Goal: Information Seeking & Learning: Learn about a topic

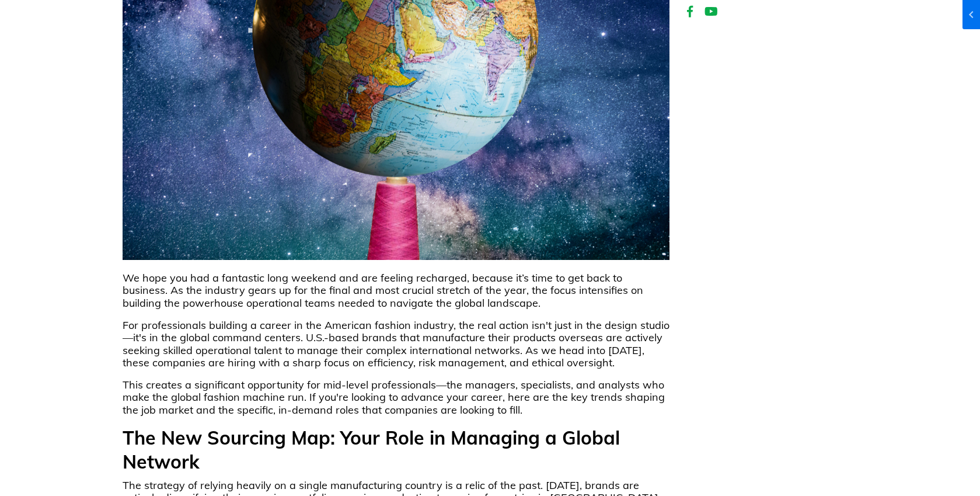
scroll to position [201, 0]
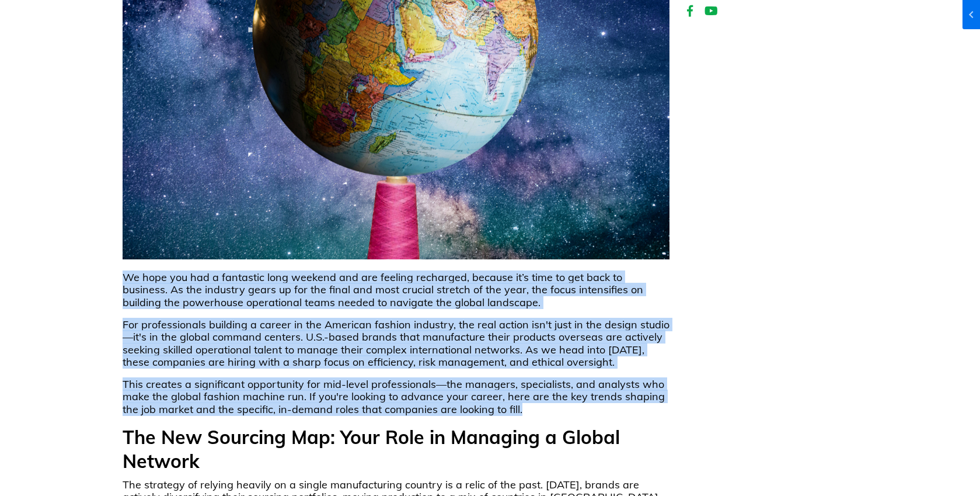
drag, startPoint x: 523, startPoint y: 407, endPoint x: 110, endPoint y: 280, distance: 432.5
copy div "Lo ipsu dol sit a consectet adip elitsed doe tem incidid utlaboree, dolorem al’…"
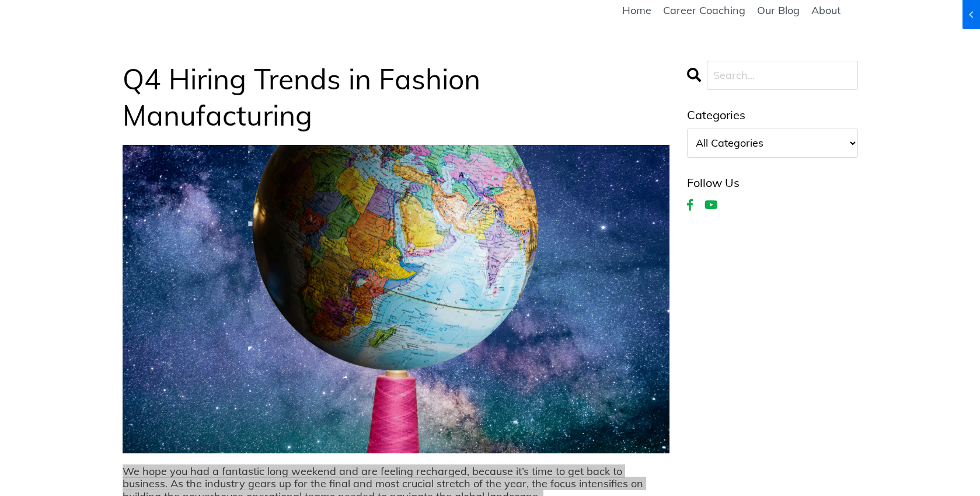
scroll to position [0, 0]
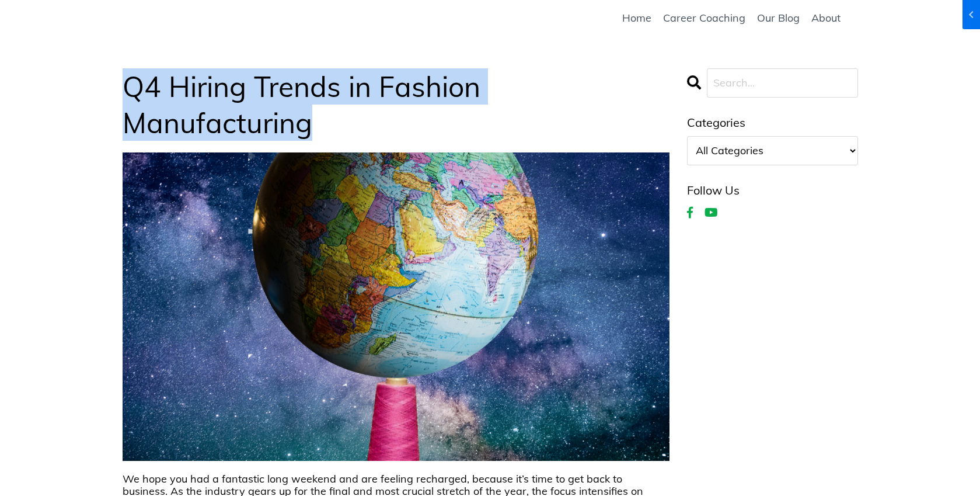
drag, startPoint x: 316, startPoint y: 128, endPoint x: 128, endPoint y: 100, distance: 189.9
click at [127, 100] on h1 "Q4 Hiring Trends in Fashion Manufacturing" at bounding box center [396, 104] width 547 height 73
copy h1 "Q4 Hiring Trends in Fashion Manufacturing"
